Goal: Task Accomplishment & Management: Use online tool/utility

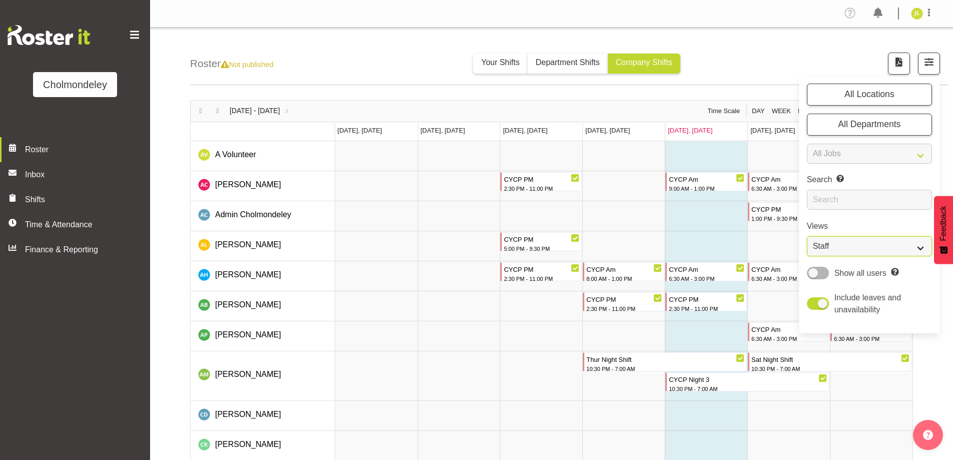
click at [880, 250] on select "Staff Role Shift - Horizontal Shift - Vertical Staff - Location" at bounding box center [869, 246] width 125 height 20
select select "shift"
click at [807, 236] on select "Staff Role Shift - Horizontal Shift - Vertical Staff - Location" at bounding box center [869, 246] width 125 height 20
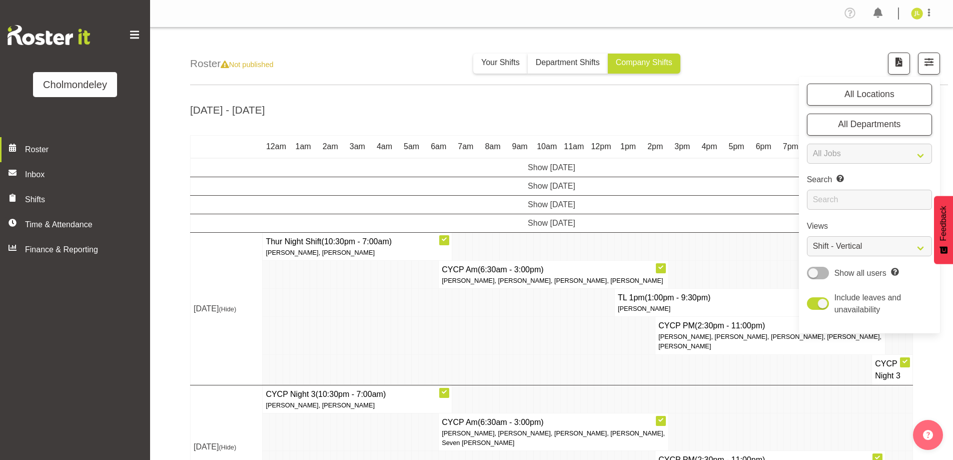
click at [569, 340] on td at bounding box center [570, 336] width 7 height 38
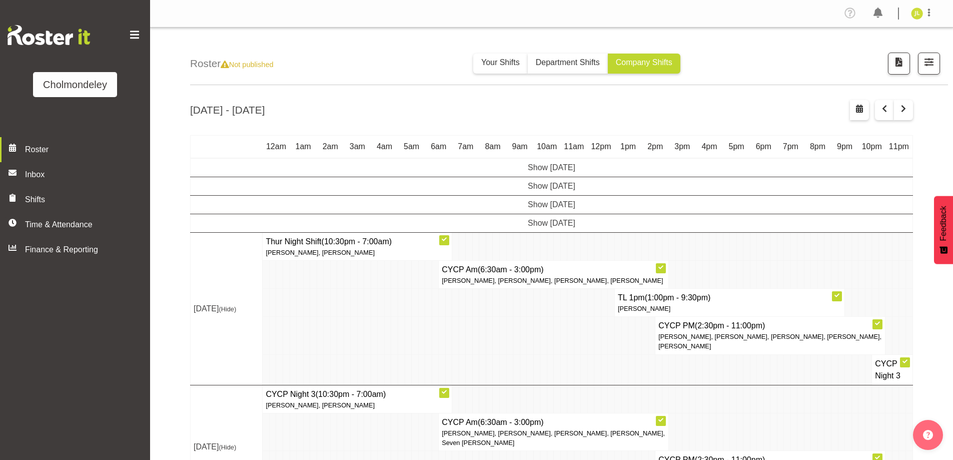
scroll to position [135, 0]
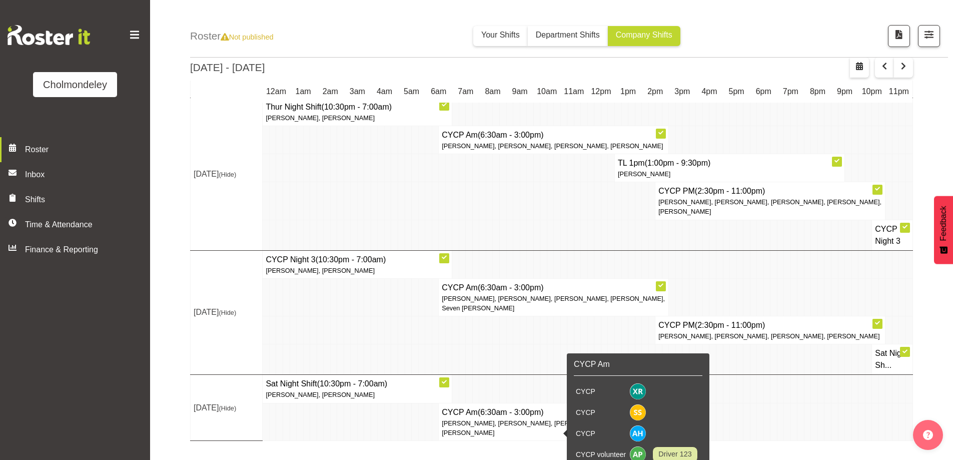
click at [826, 403] on td at bounding box center [828, 389] width 7 height 28
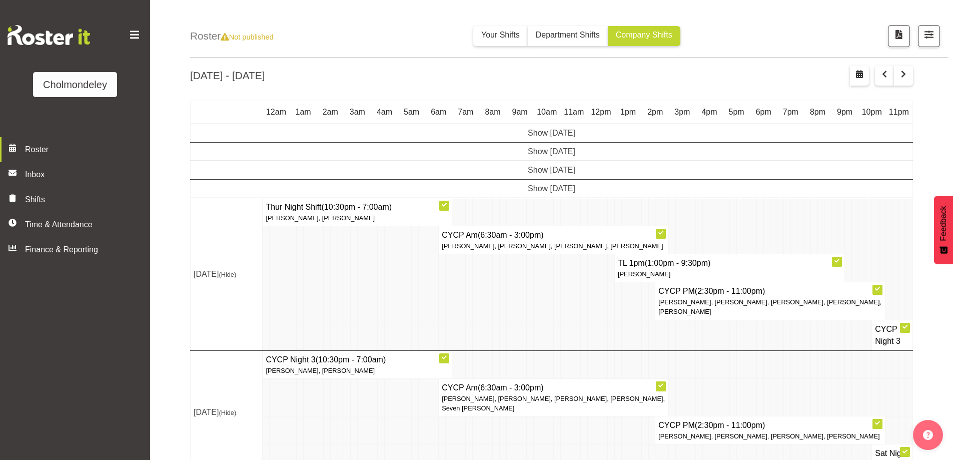
scroll to position [0, 0]
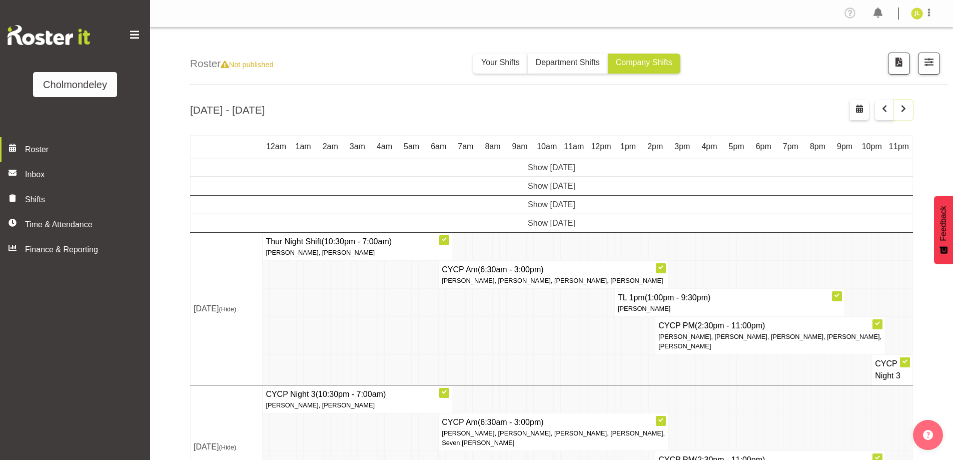
click at [897, 112] on button "button" at bounding box center [903, 110] width 19 height 20
